Goal: Task Accomplishment & Management: Complete application form

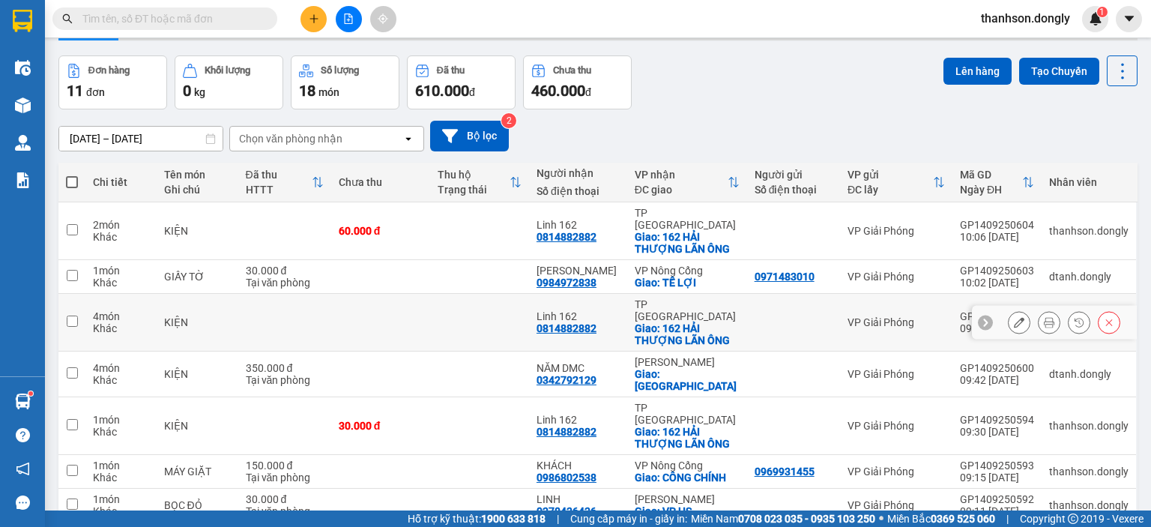
scroll to position [75, 0]
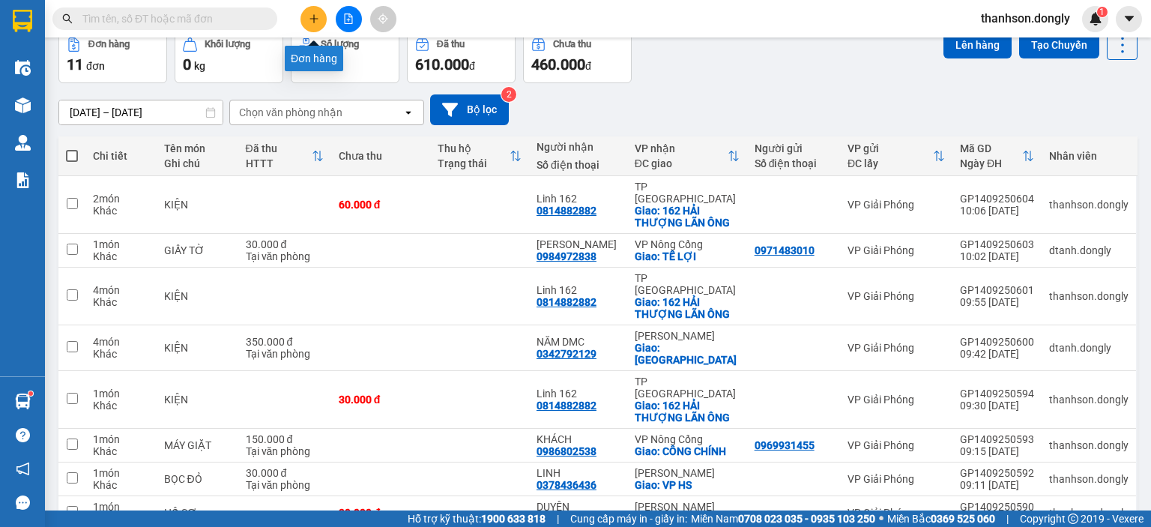
click at [313, 13] on icon "plus" at bounding box center [314, 18] width 10 height 10
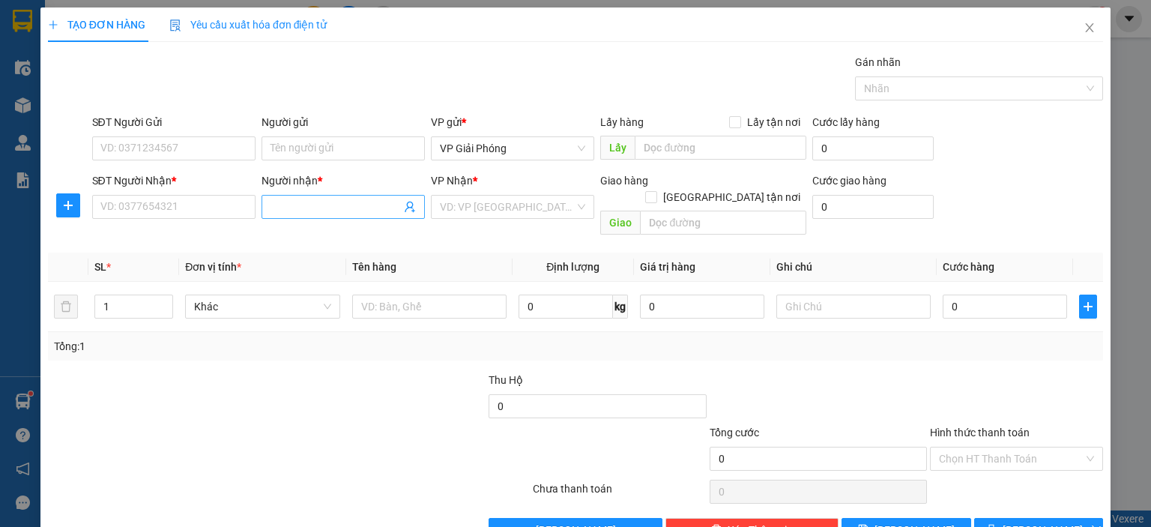
click at [349, 205] on input "Người nhận *" at bounding box center [336, 207] width 130 height 16
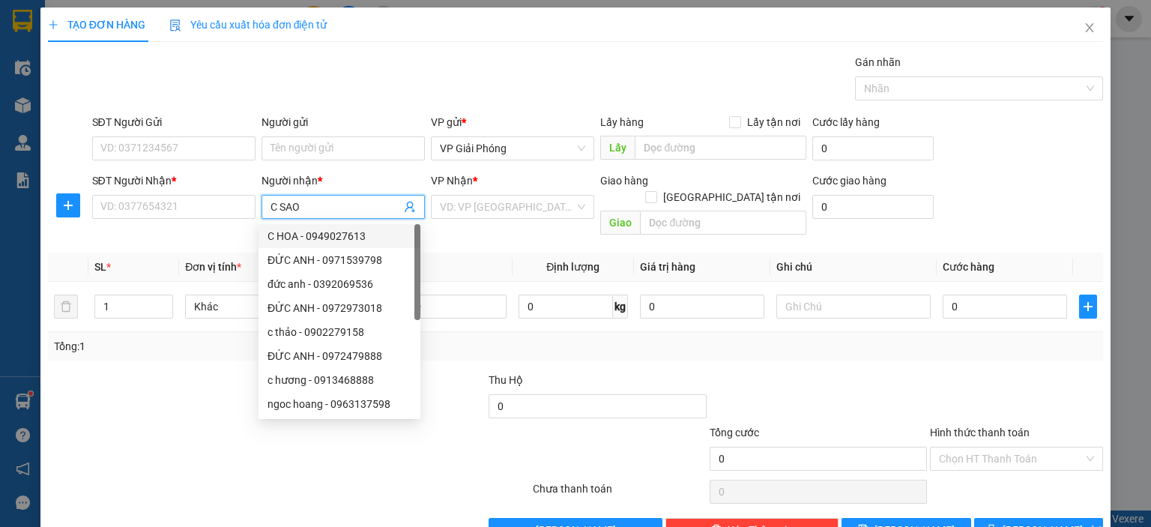
click at [334, 205] on input "C SAO" at bounding box center [336, 207] width 130 height 16
type input "C"
type input "SAO"
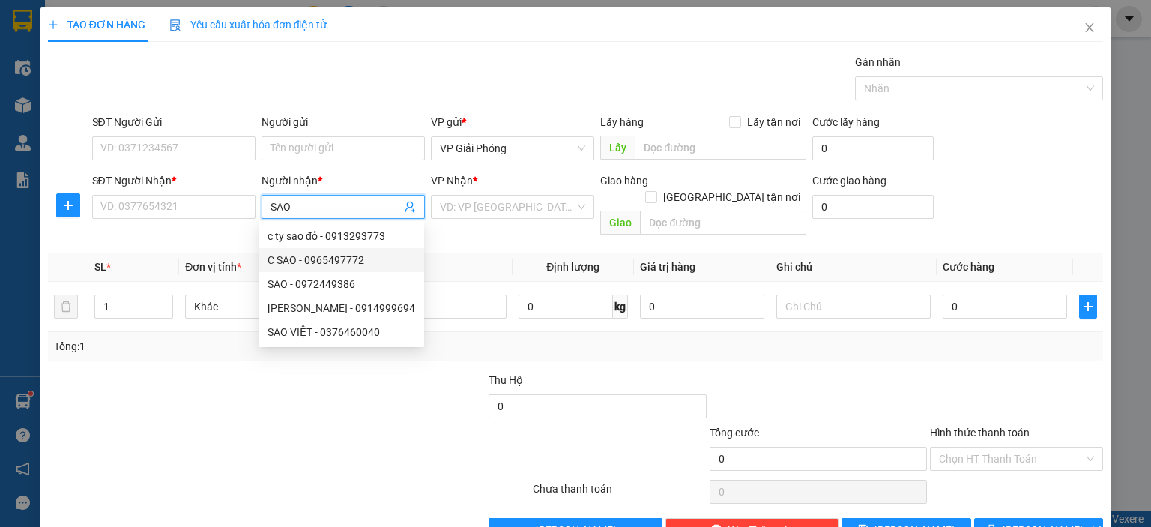
click at [371, 260] on div "C SAO - 0965497772" at bounding box center [342, 260] width 148 height 16
type input "0965497772"
type input "C SAO"
checkbox input "true"
type input "282 hải thượng lãn ông"
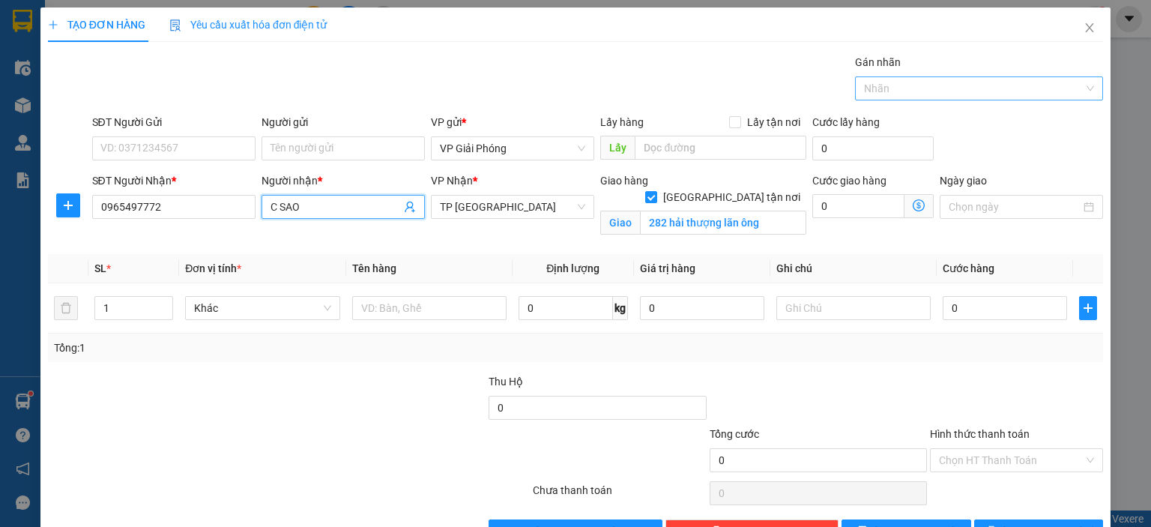
click at [939, 94] on div at bounding box center [972, 88] width 226 height 18
type input "C SAO"
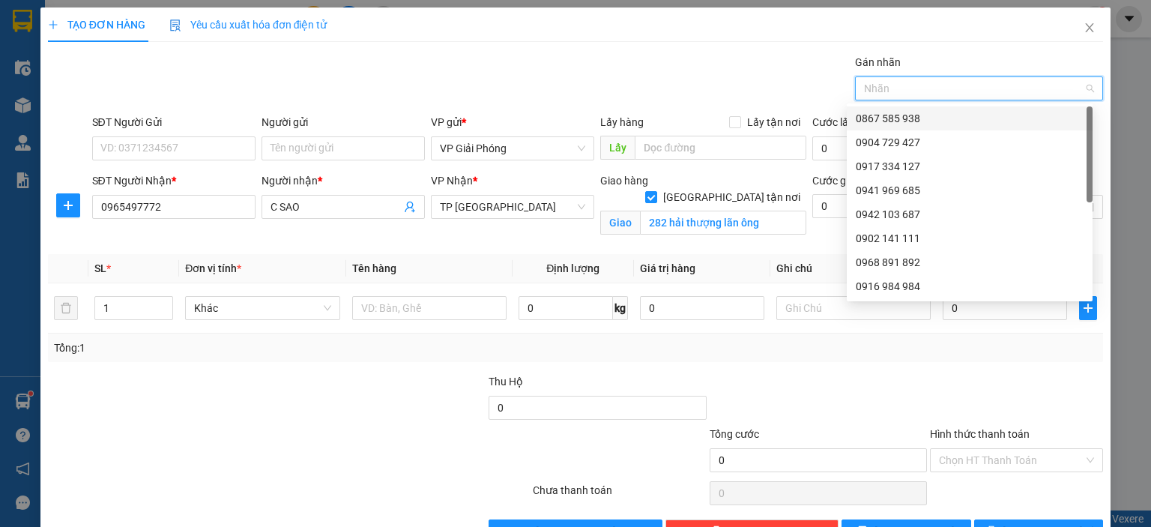
click at [943, 114] on div "0867 585 938" at bounding box center [970, 118] width 228 height 16
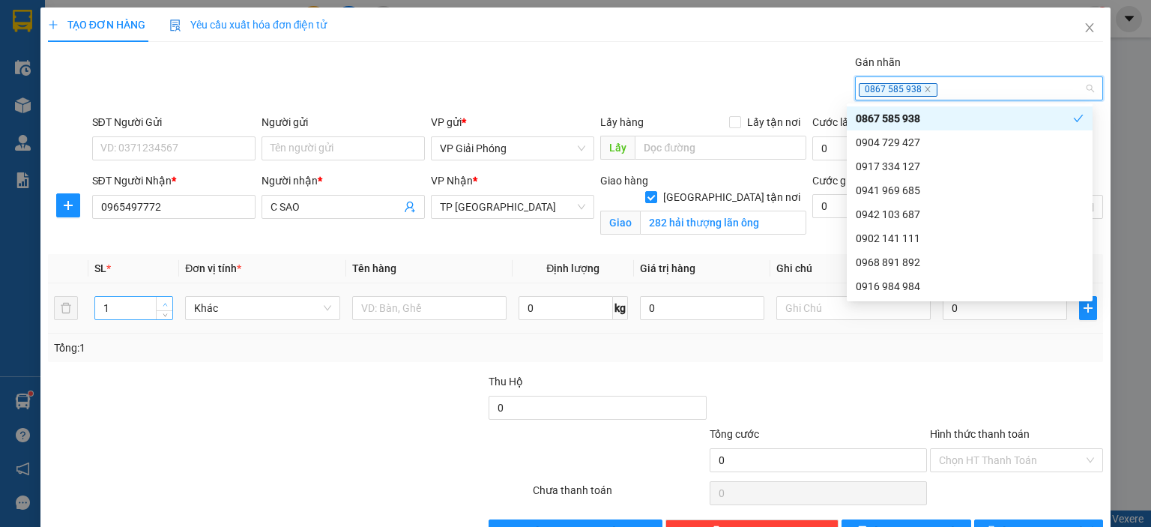
type input "2"
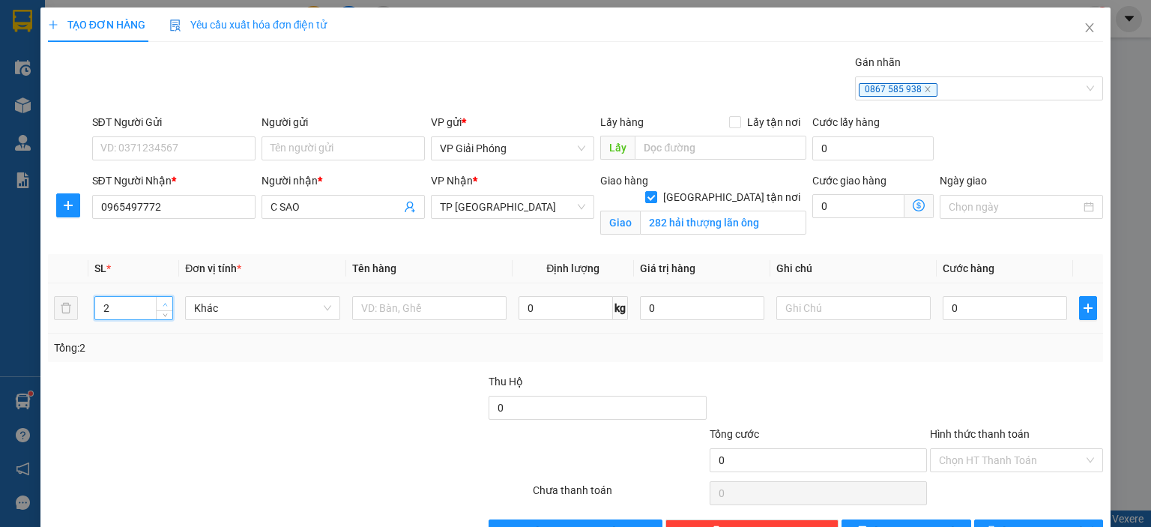
click at [160, 304] on span "up" at bounding box center [164, 304] width 9 height 9
click at [378, 308] on input "text" at bounding box center [429, 308] width 154 height 24
type input "KIỆN QUẢ"
click at [999, 306] on input "0" at bounding box center [1005, 308] width 124 height 24
type input "6"
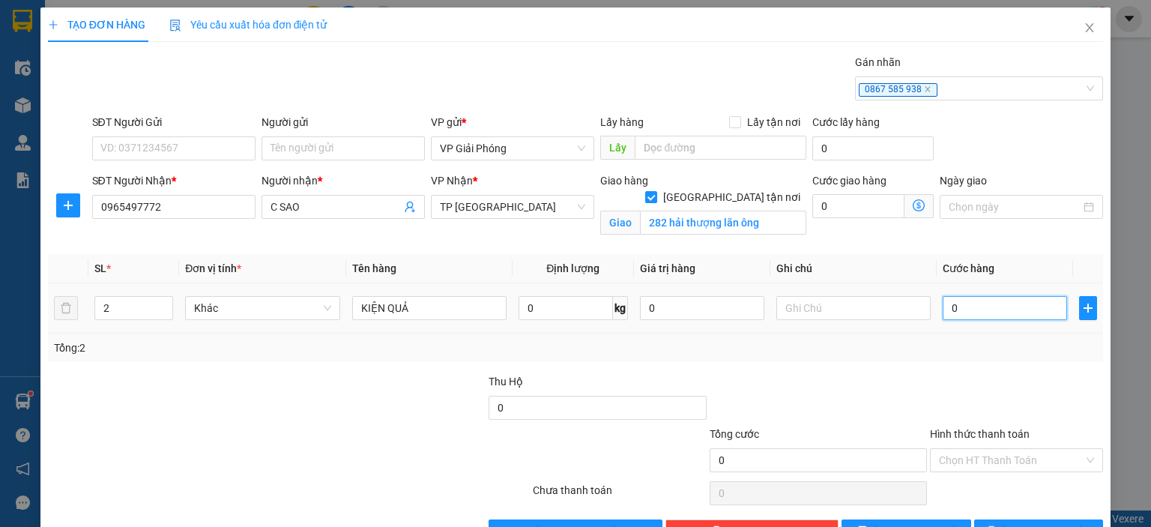
type input "6"
type input "60"
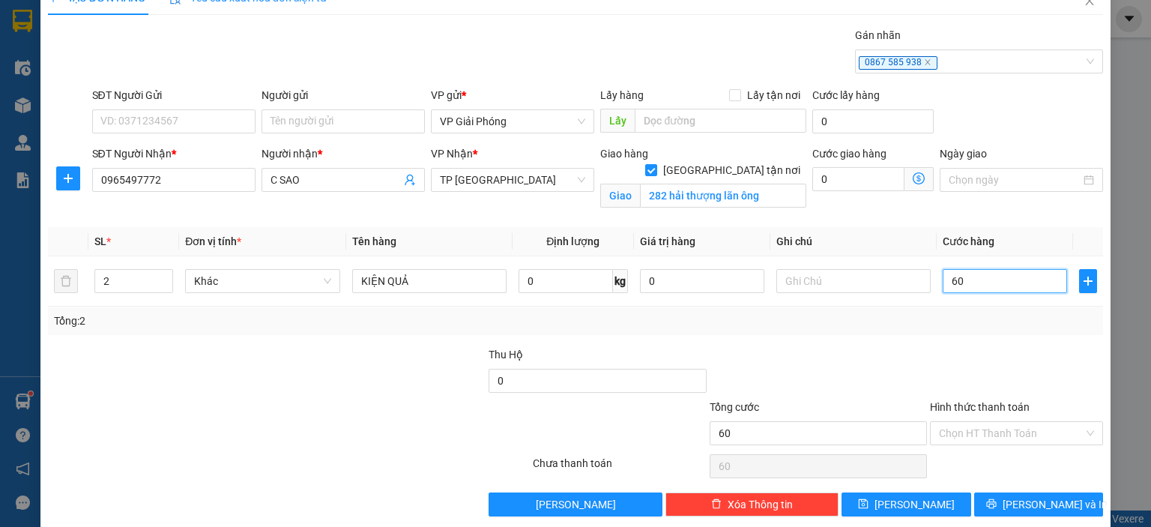
scroll to position [43, 0]
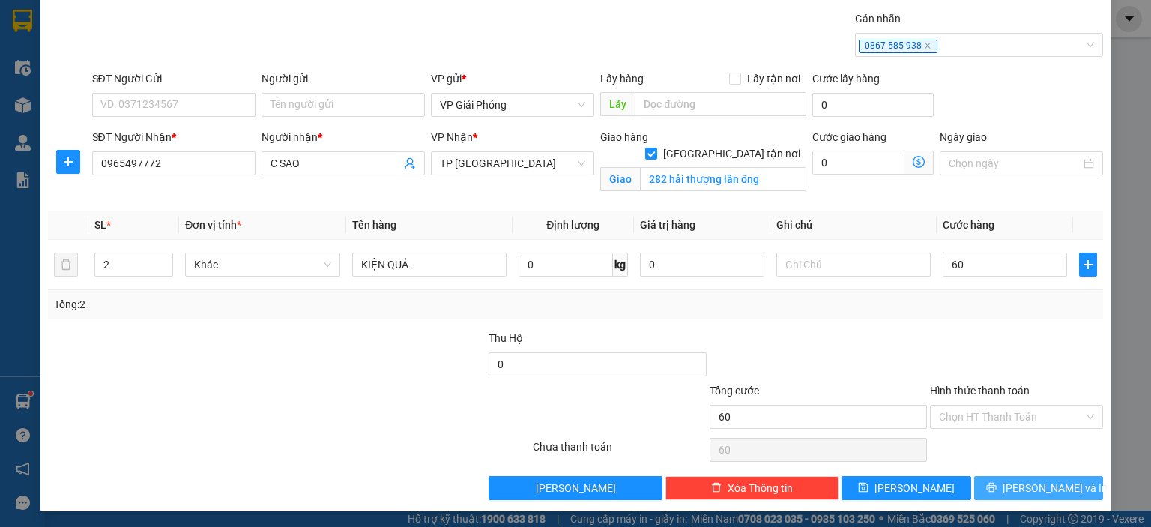
type input "60.000"
click at [1039, 488] on span "[PERSON_NAME] và In" at bounding box center [1055, 488] width 105 height 16
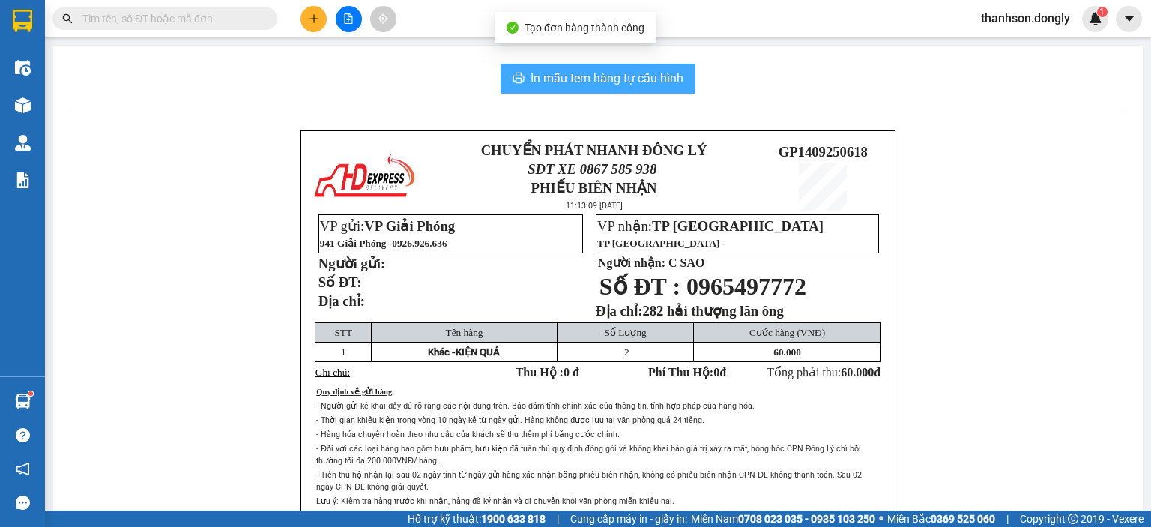
click at [605, 71] on span "In mẫu tem hàng tự cấu hình" at bounding box center [607, 78] width 153 height 19
